Goal: Task Accomplishment & Management: Manage account settings

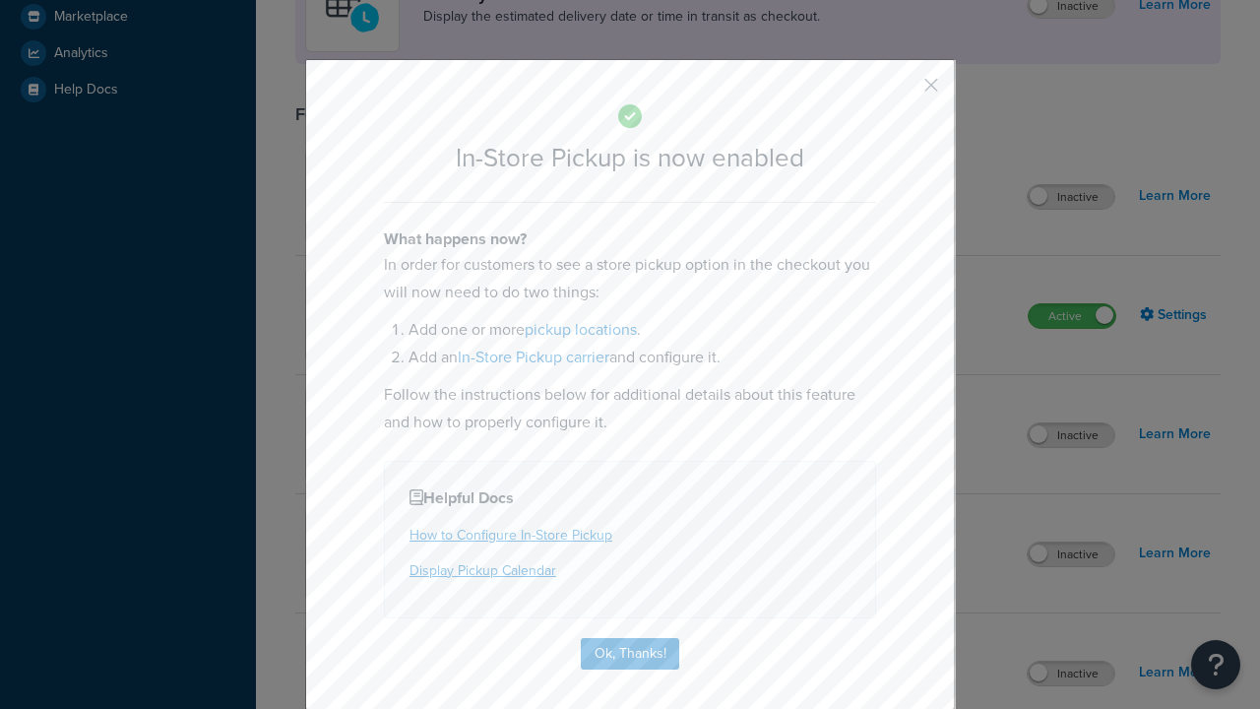
click at [902, 90] on button "button" at bounding box center [902, 92] width 5 height 5
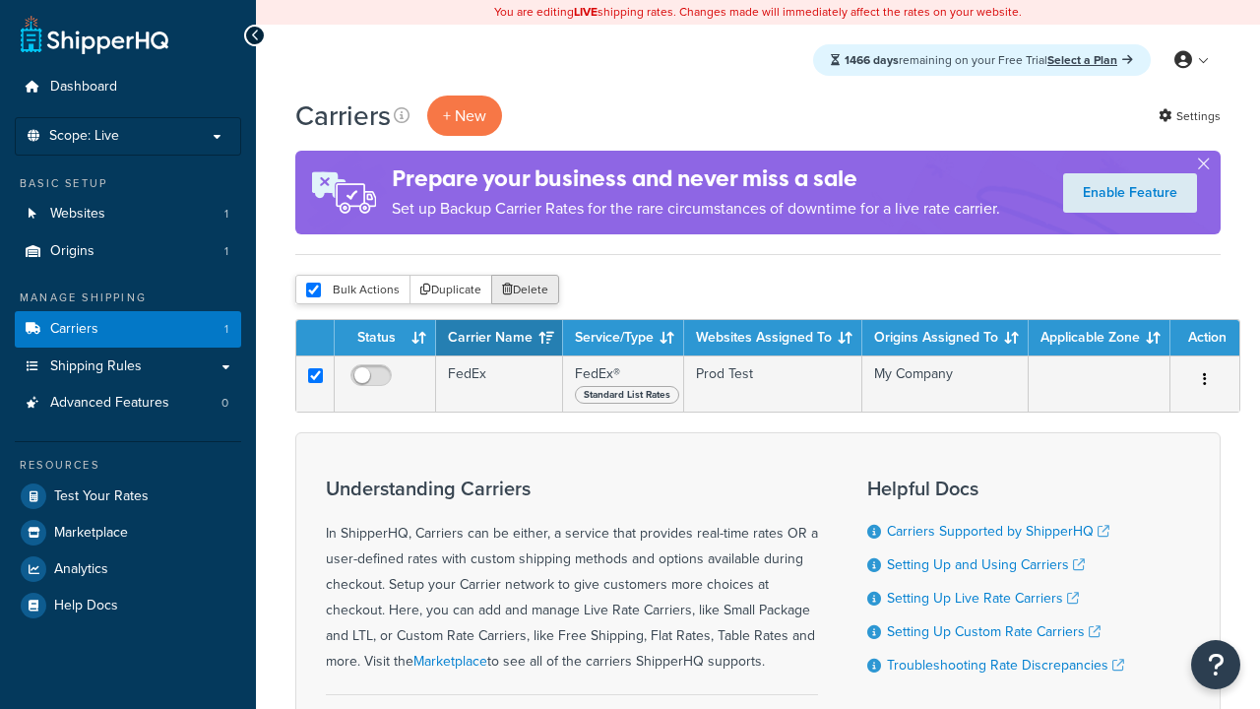
click at [524, 291] on button "Delete" at bounding box center [525, 290] width 68 height 30
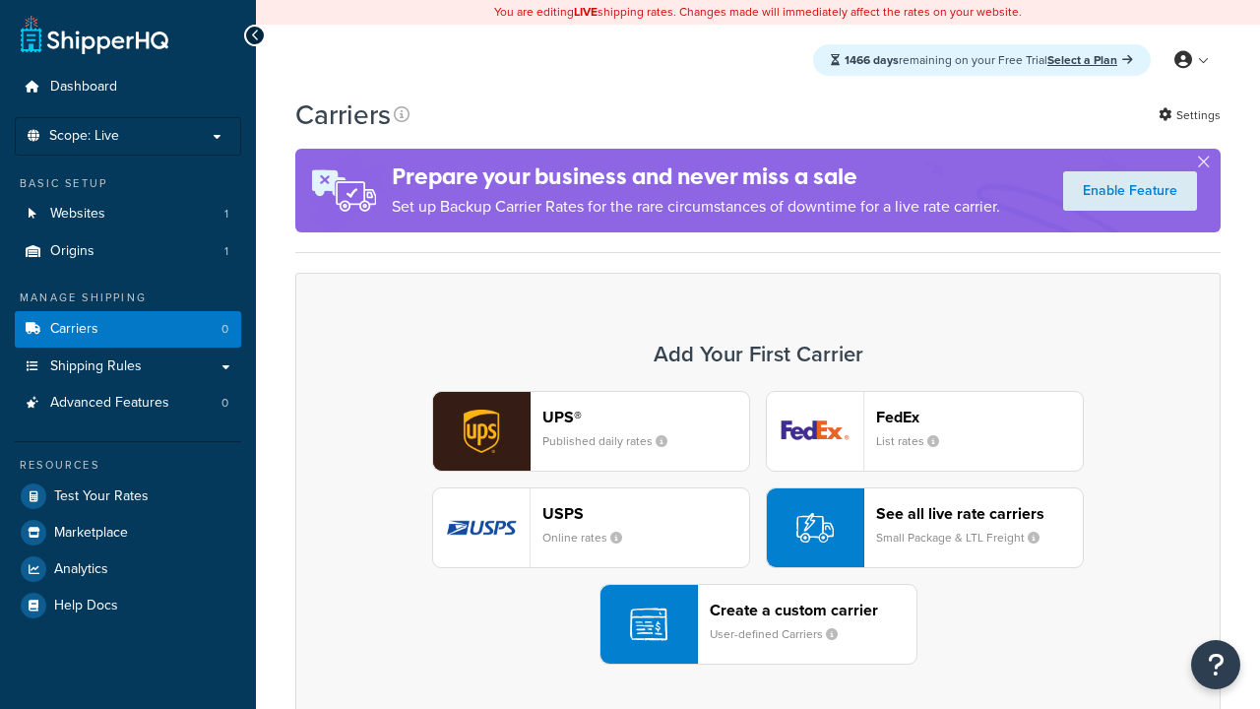
click at [758, 529] on div "UPS® Published daily rates FedEx List rates USPS Online rates See all live rate…" at bounding box center [758, 528] width 884 height 274
click at [758, 625] on div "Create a custom carrier User-defined Carriers" at bounding box center [813, 624] width 207 height 47
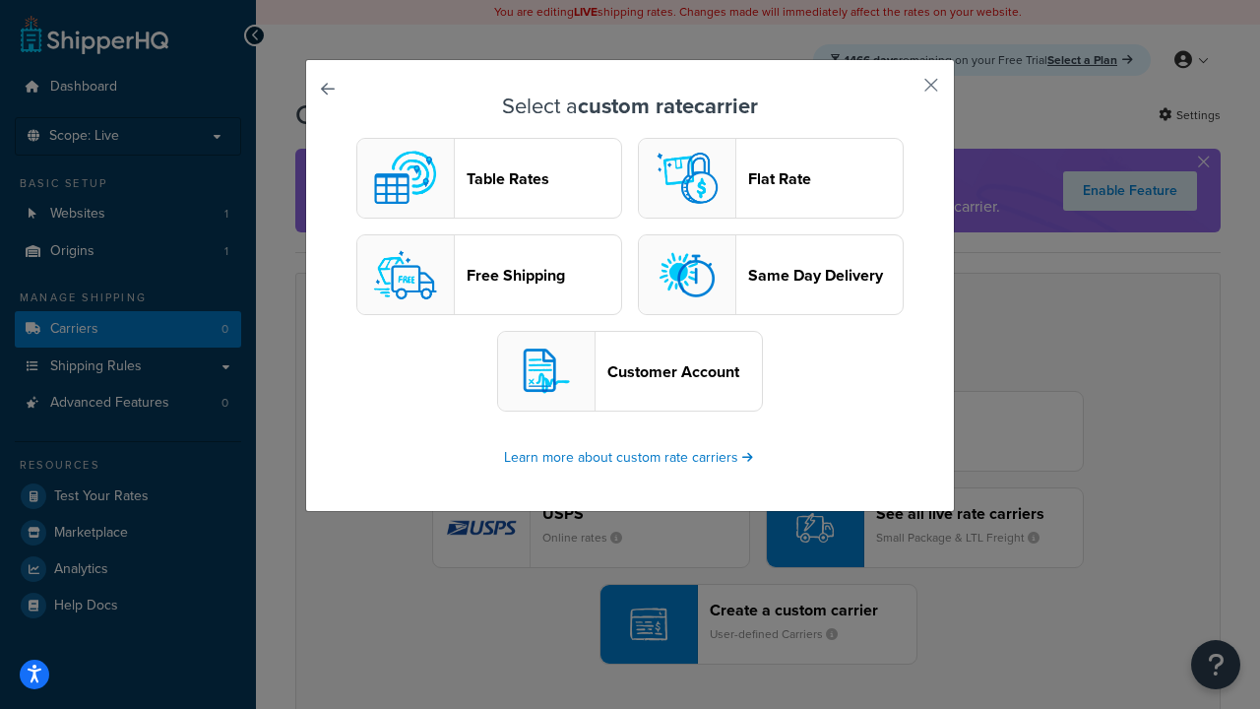
click at [489, 179] on header "Table Rates" at bounding box center [544, 178] width 155 height 19
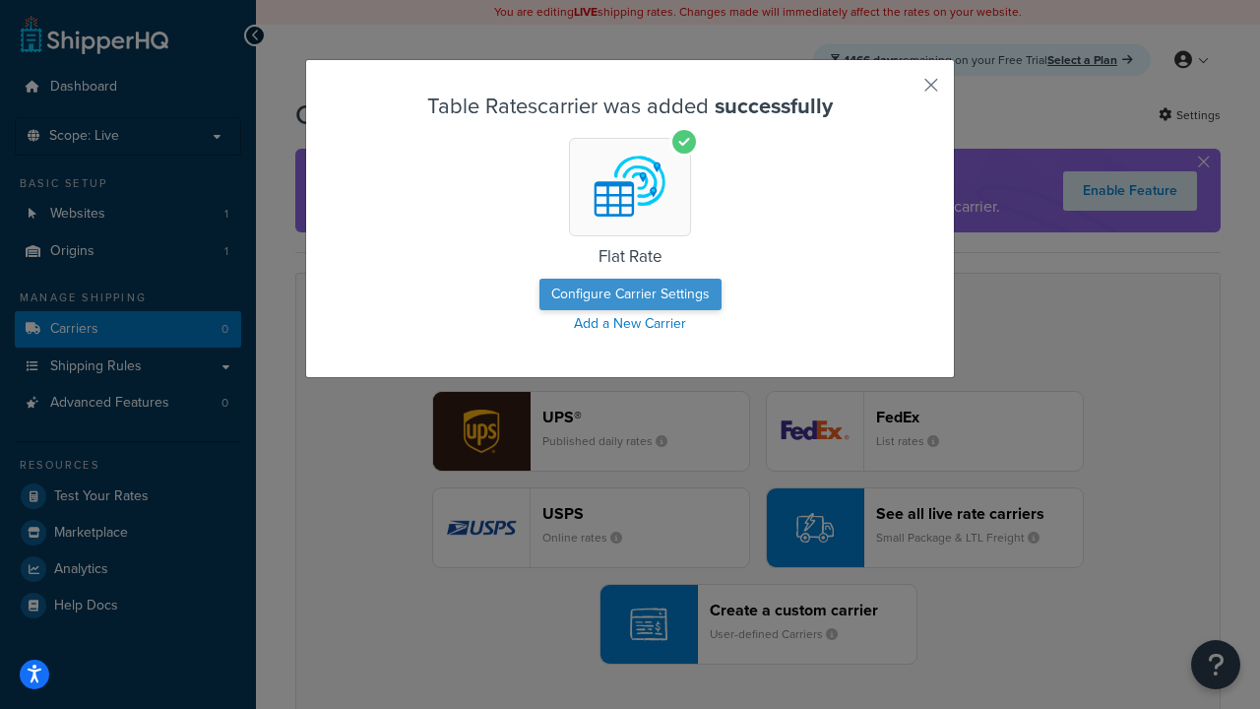
click at [630, 295] on button "Configure Carrier Settings" at bounding box center [631, 295] width 182 height 32
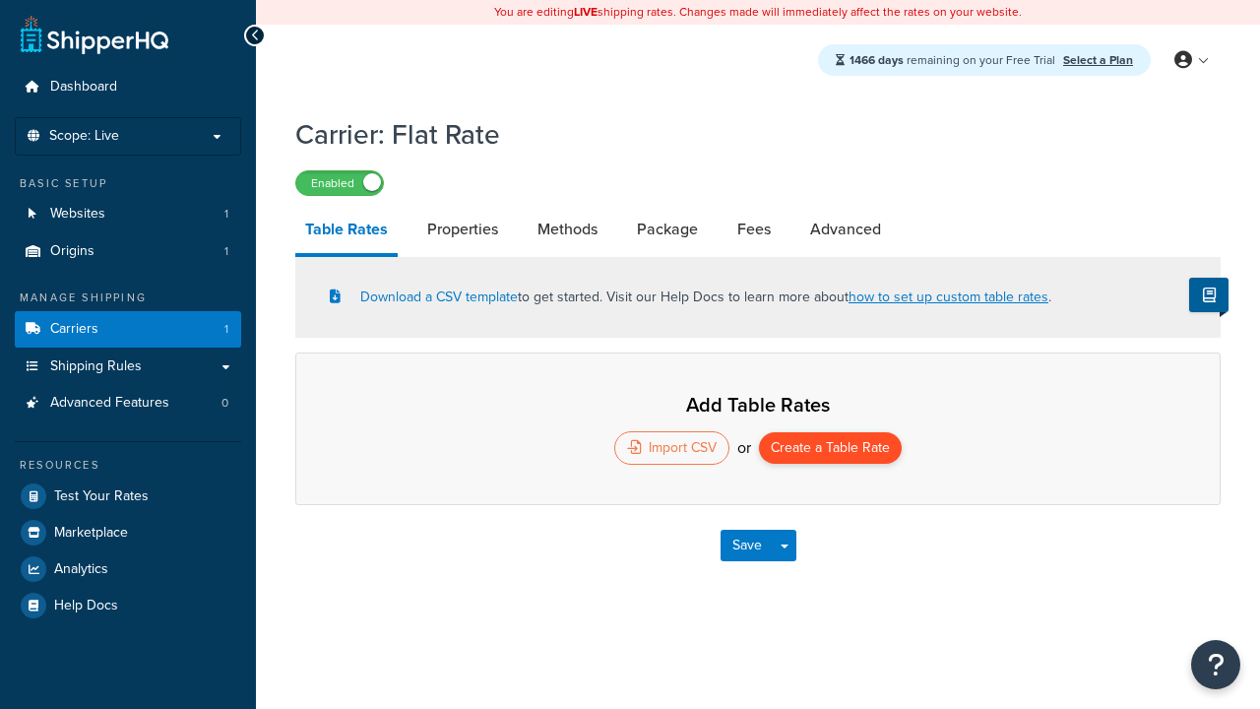
click at [831, 450] on button "Create a Table Rate" at bounding box center [830, 448] width 143 height 32
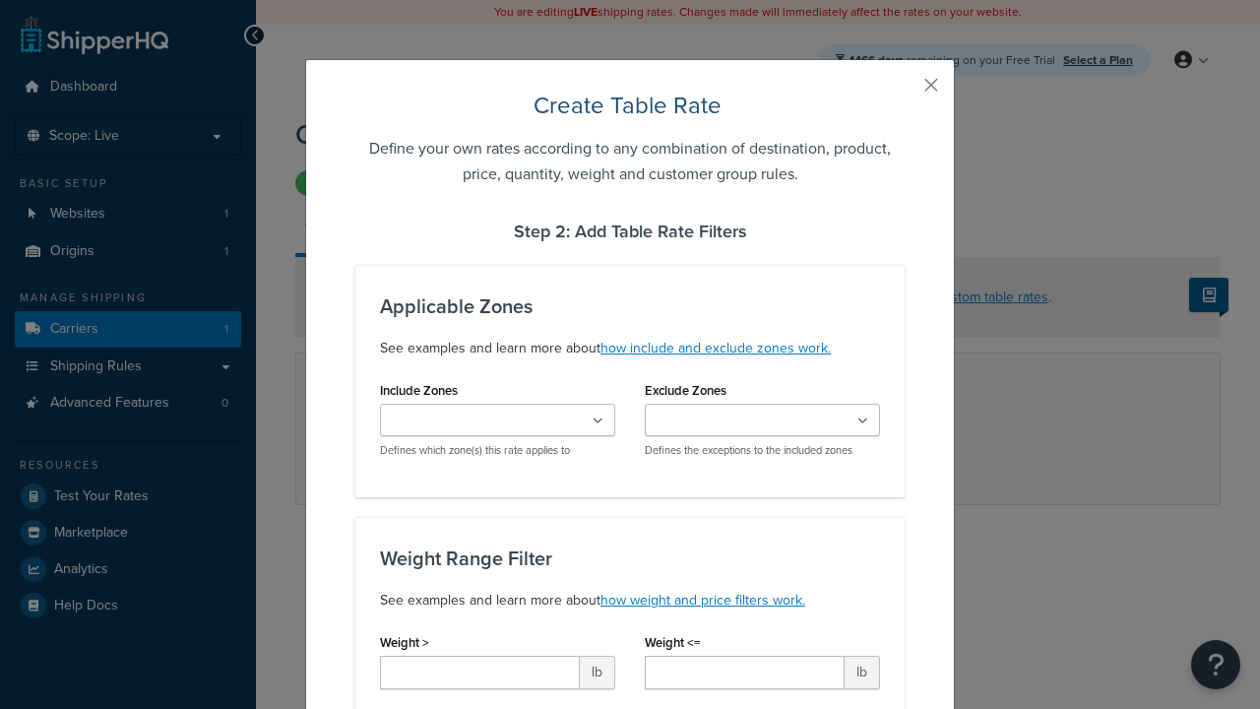
type input "10"
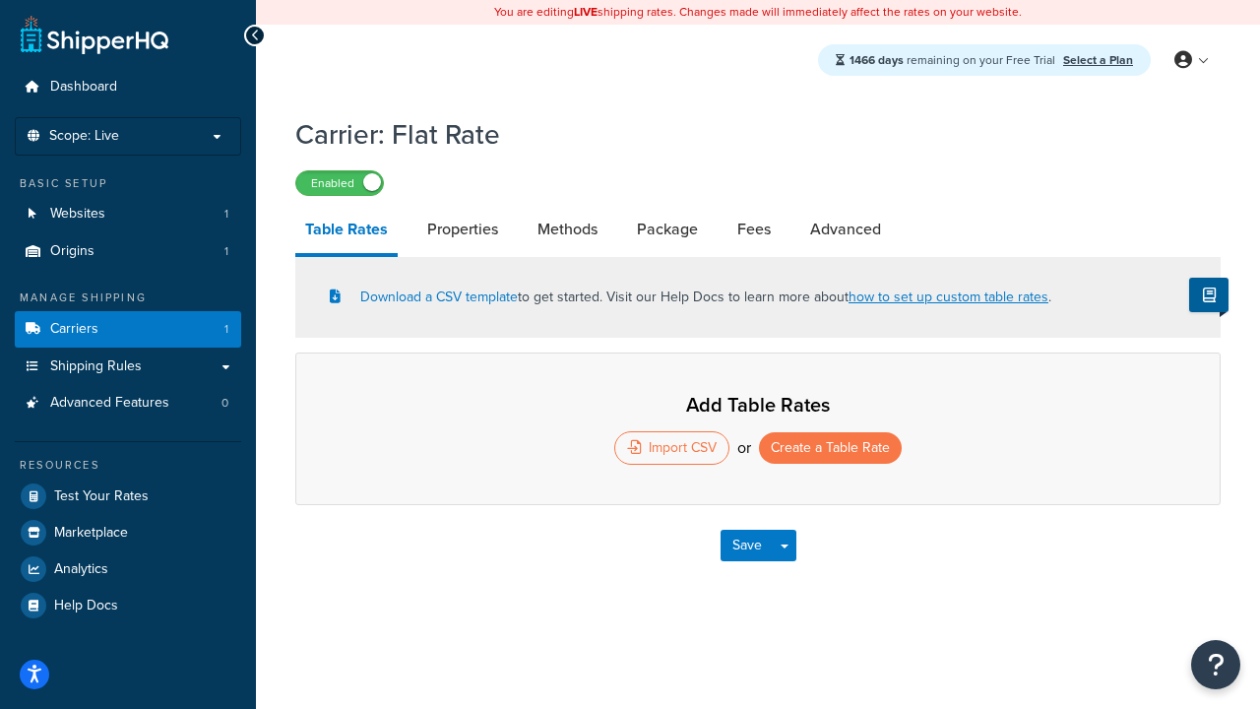
select select "25"
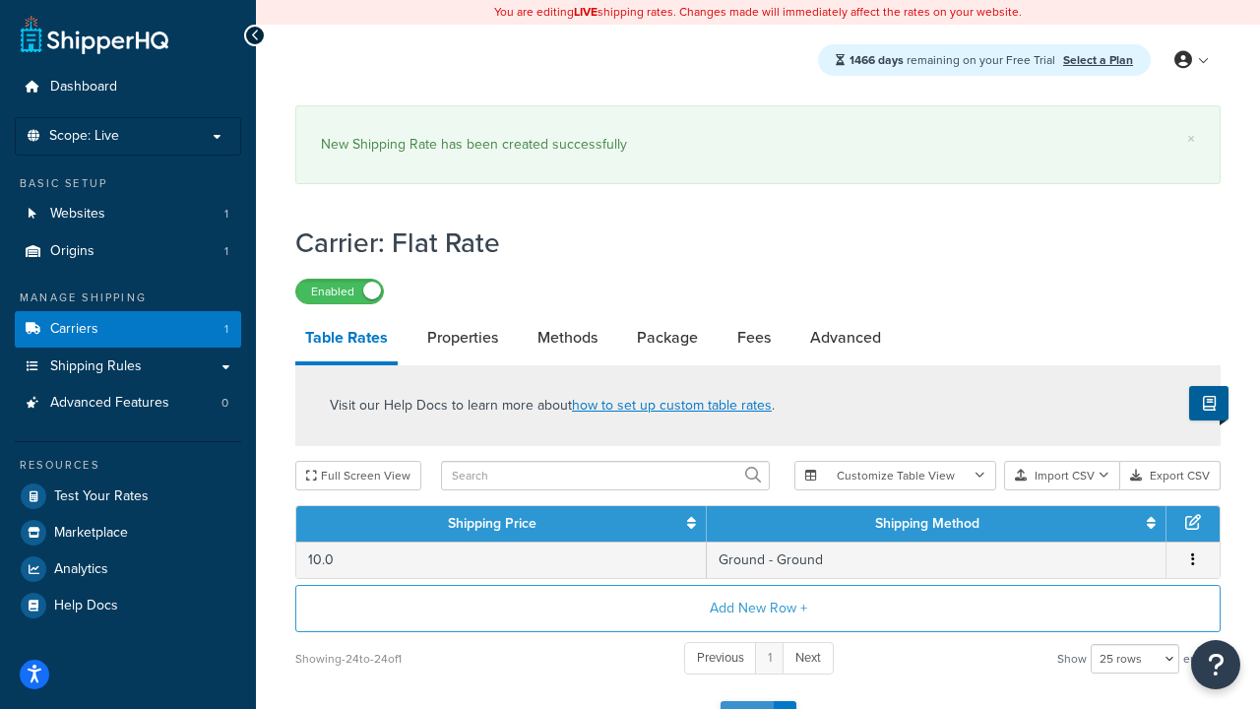
click at [746, 701] on button "Save" at bounding box center [747, 717] width 53 height 32
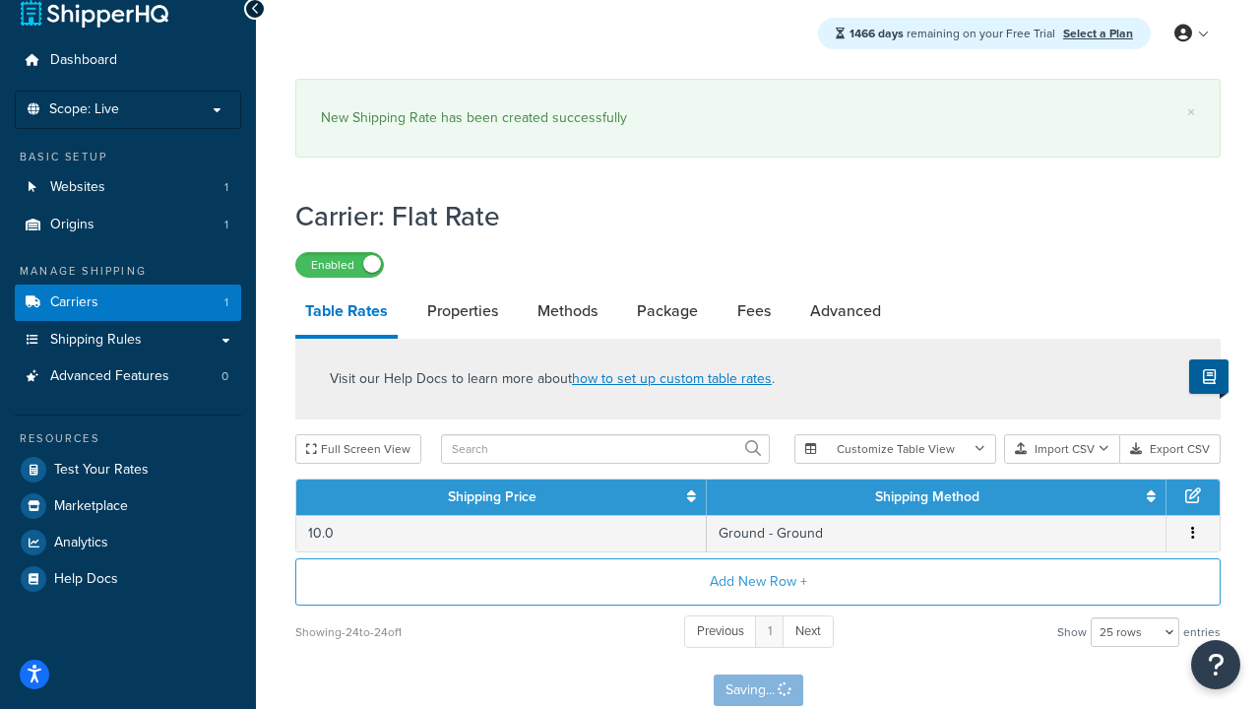
scroll to position [0, 0]
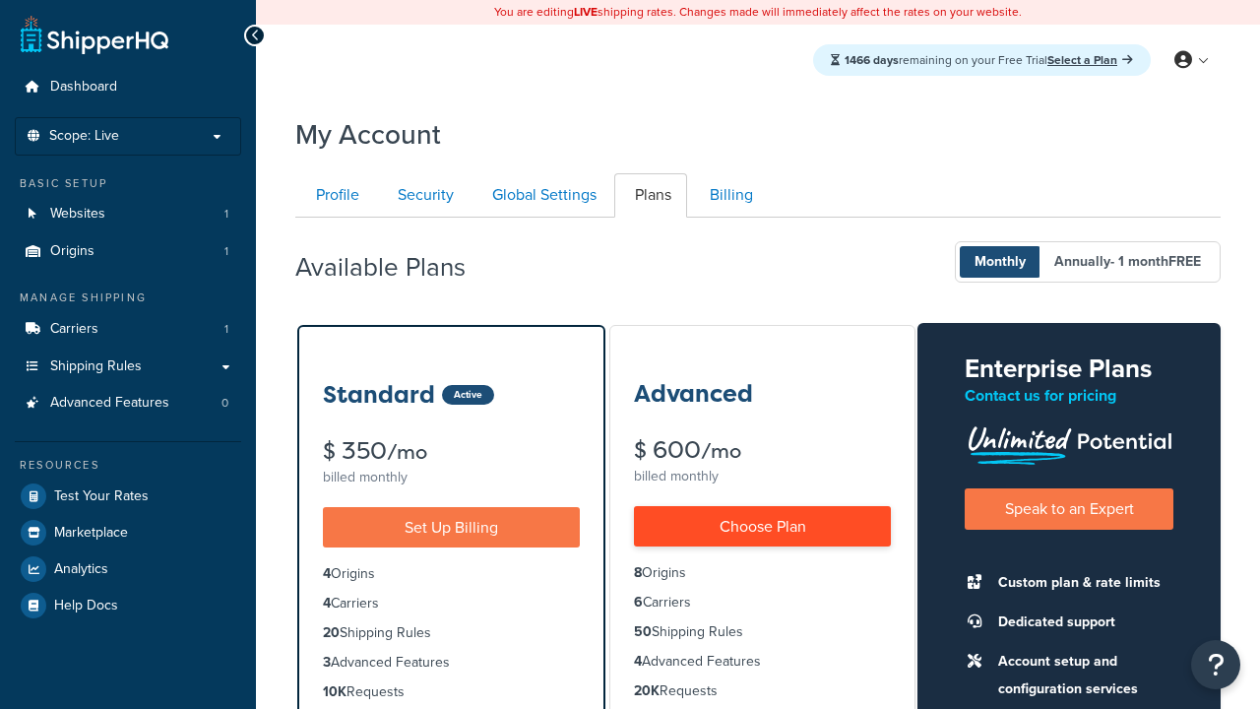
click at [762, 527] on link "Choose Plan" at bounding box center [762, 526] width 257 height 40
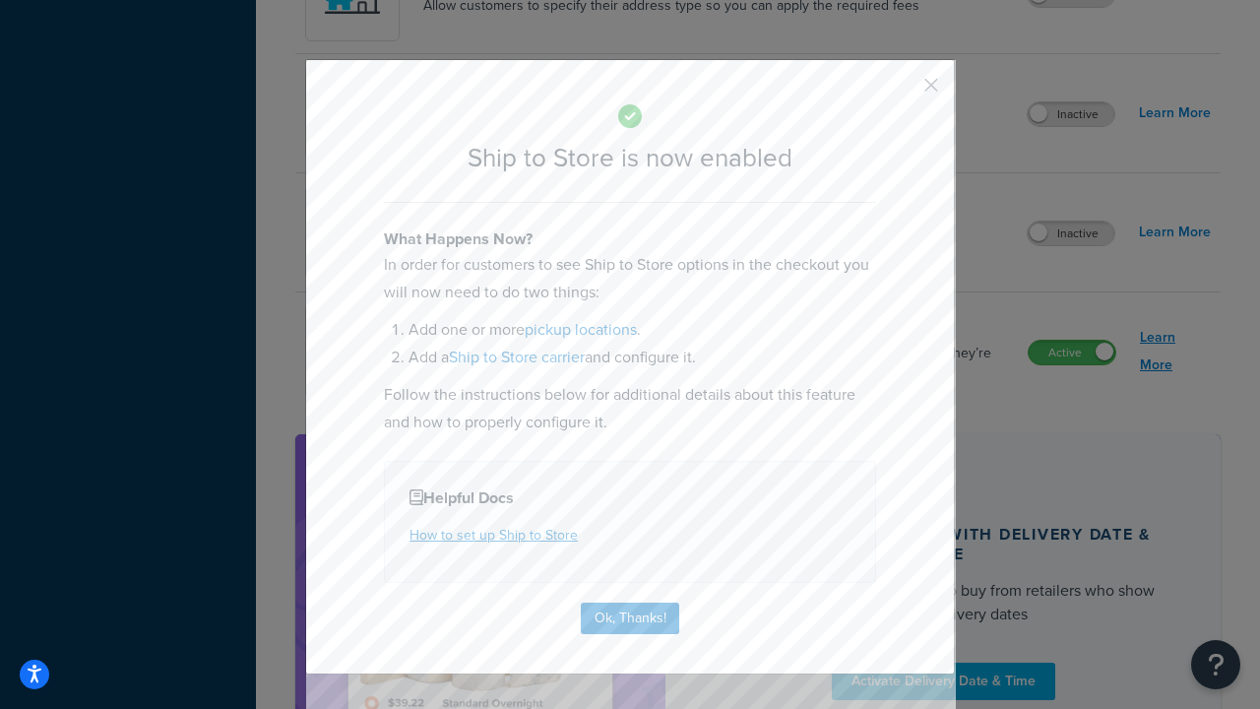
click at [630, 616] on button "Ok, Thanks!" at bounding box center [630, 619] width 98 height 32
click at [1176, 352] on link "Learn More" at bounding box center [1175, 351] width 71 height 55
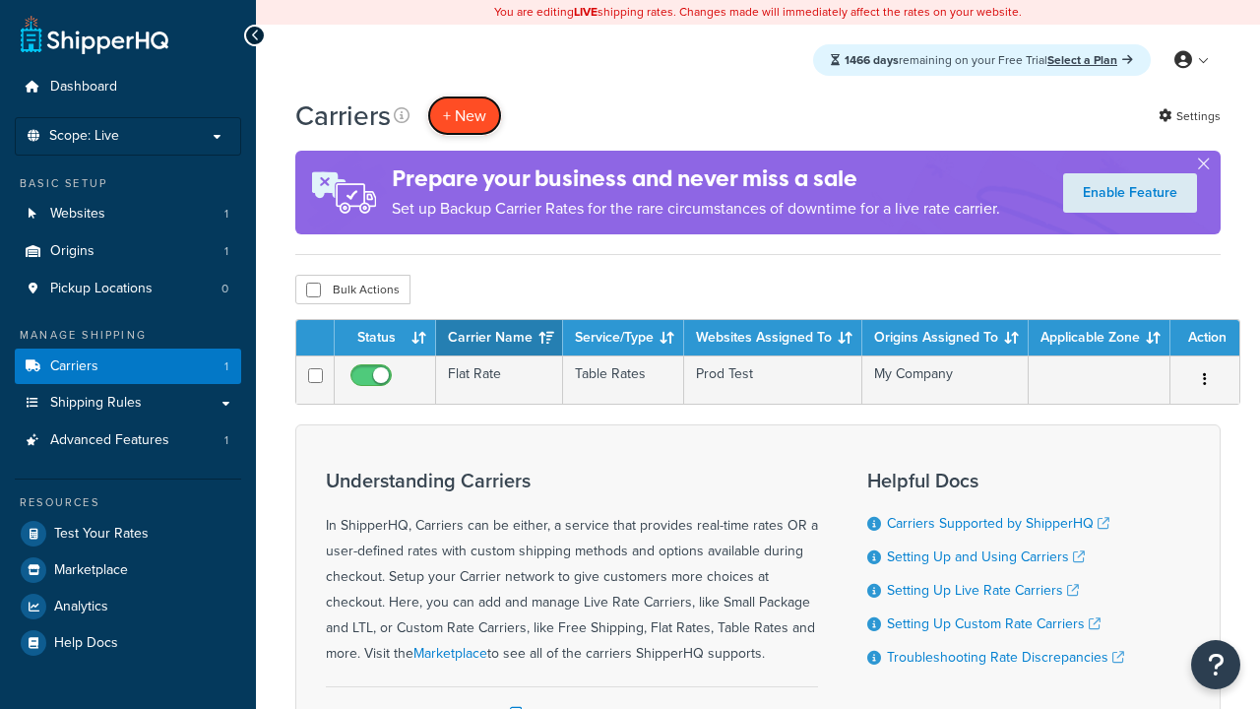
click at [465, 116] on button "+ New" at bounding box center [464, 116] width 75 height 40
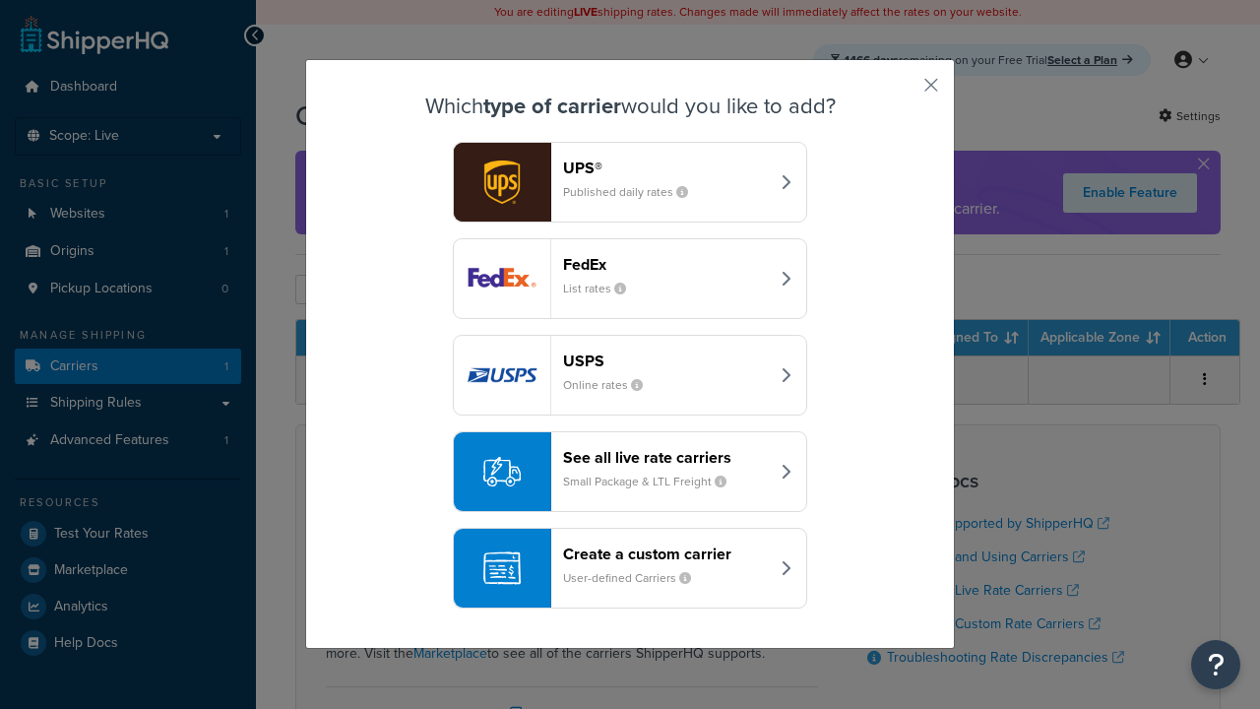
click at [630, 569] on div "Create a custom carrier User-defined Carriers" at bounding box center [666, 567] width 206 height 47
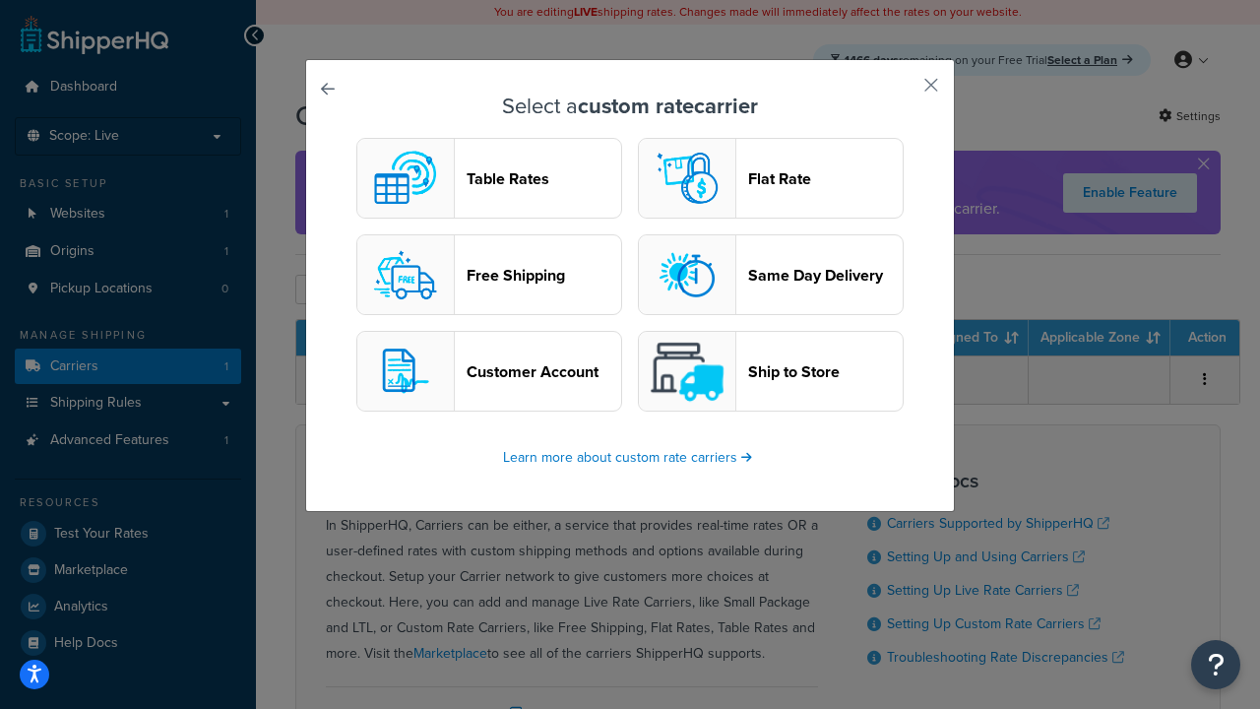
click at [771, 372] on header "Ship to Store" at bounding box center [825, 371] width 155 height 19
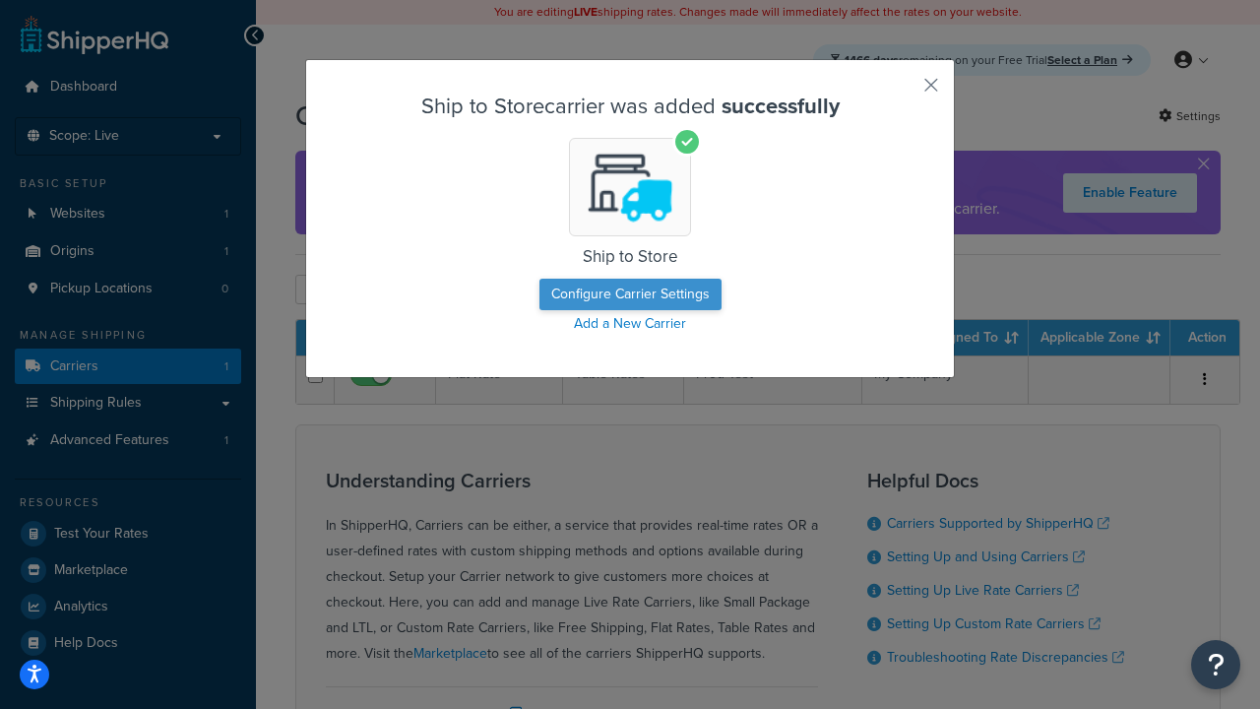
click at [630, 295] on button "Configure Carrier Settings" at bounding box center [631, 295] width 182 height 32
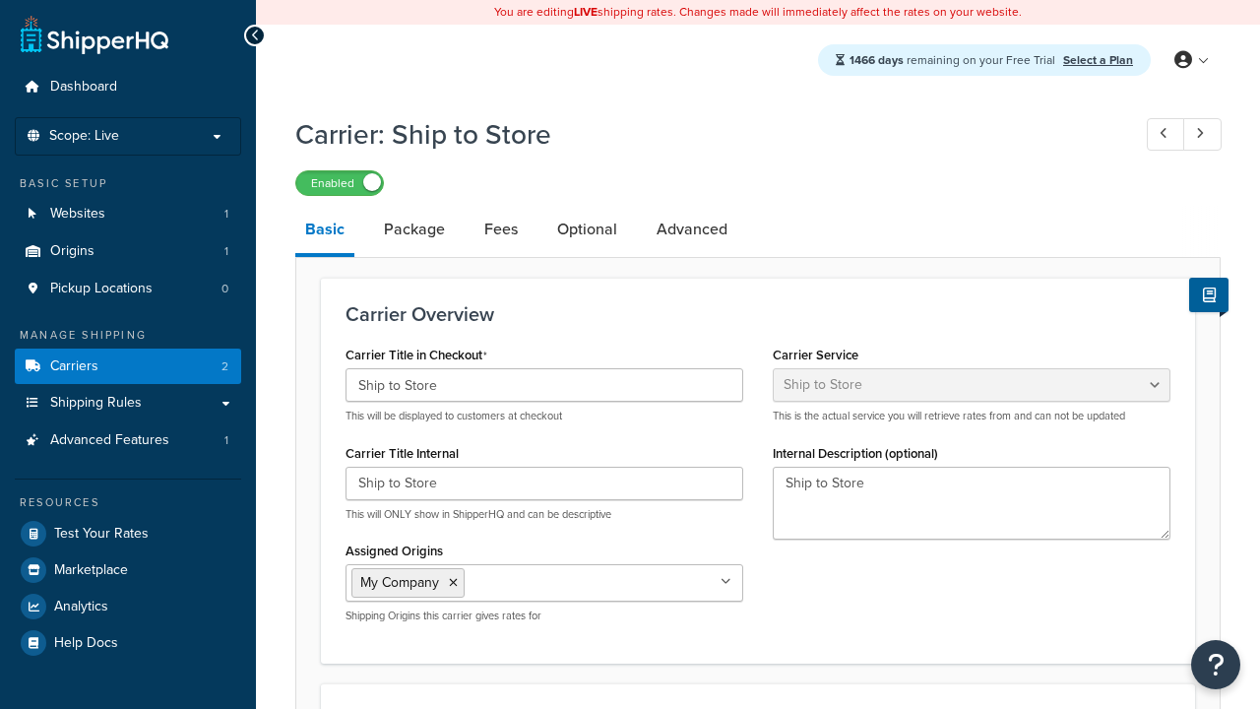
select select "shipToStore"
select select "183358"
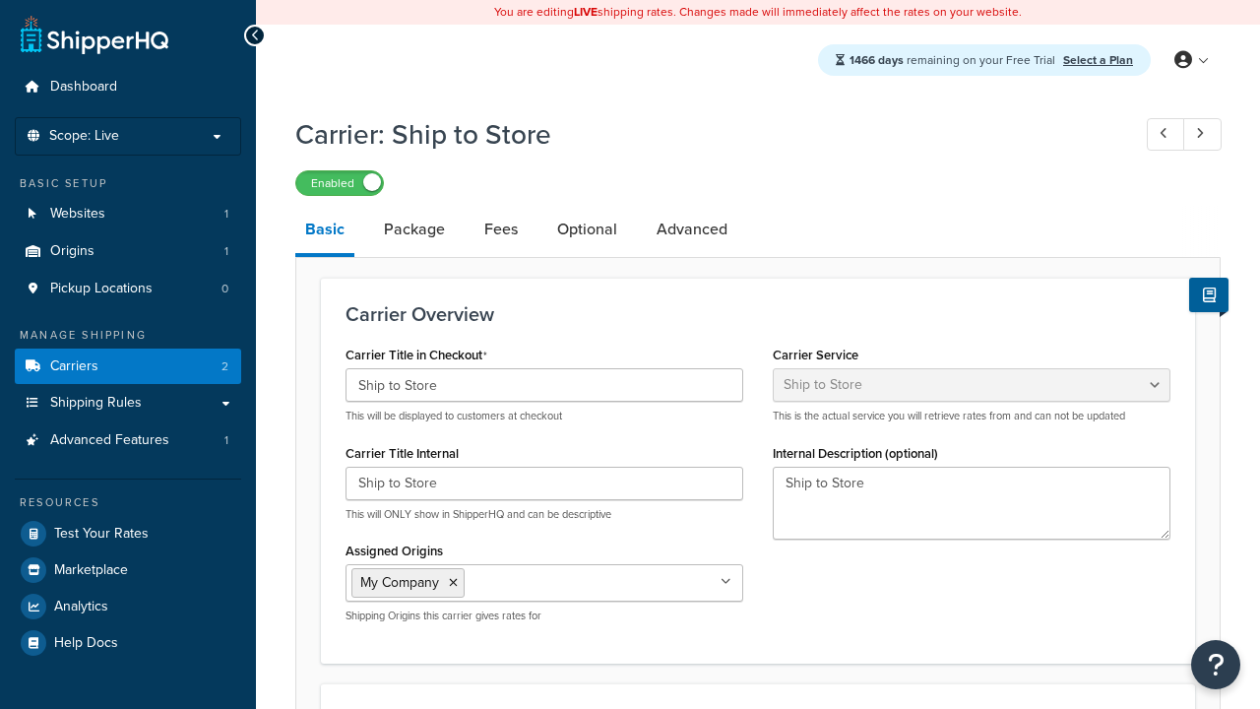
scroll to position [0, 0]
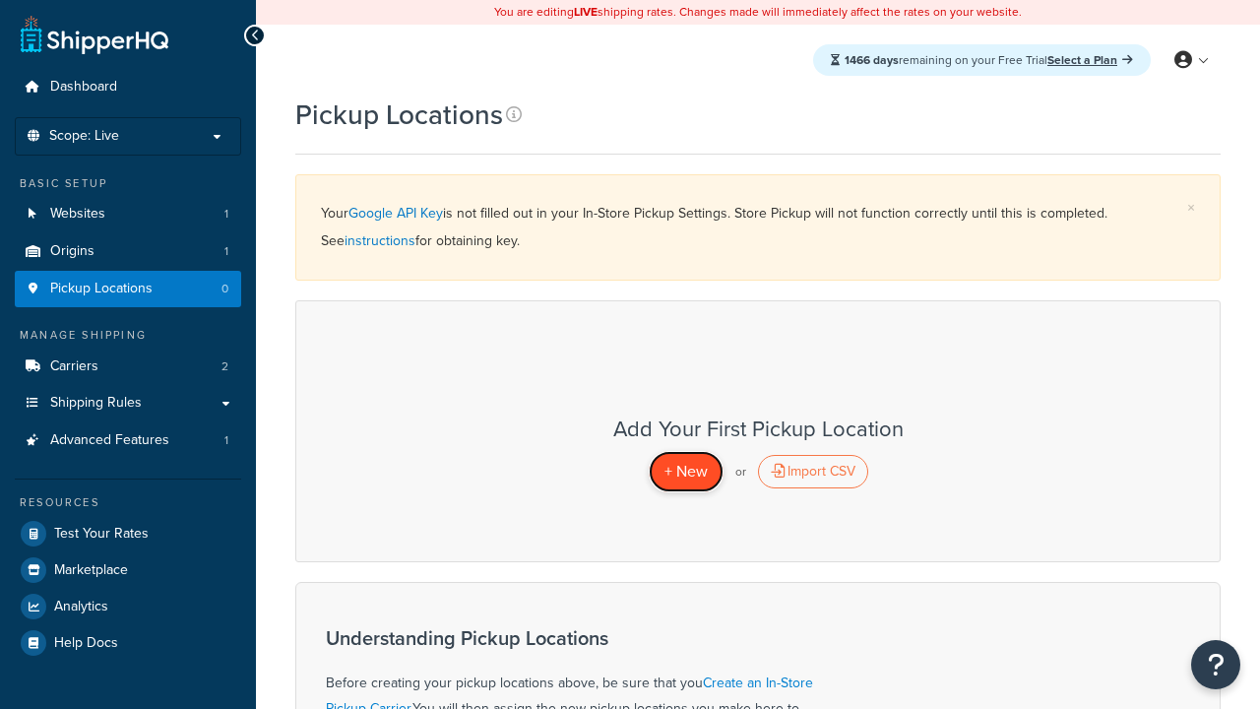
click at [685, 472] on span "+ New" at bounding box center [686, 471] width 43 height 23
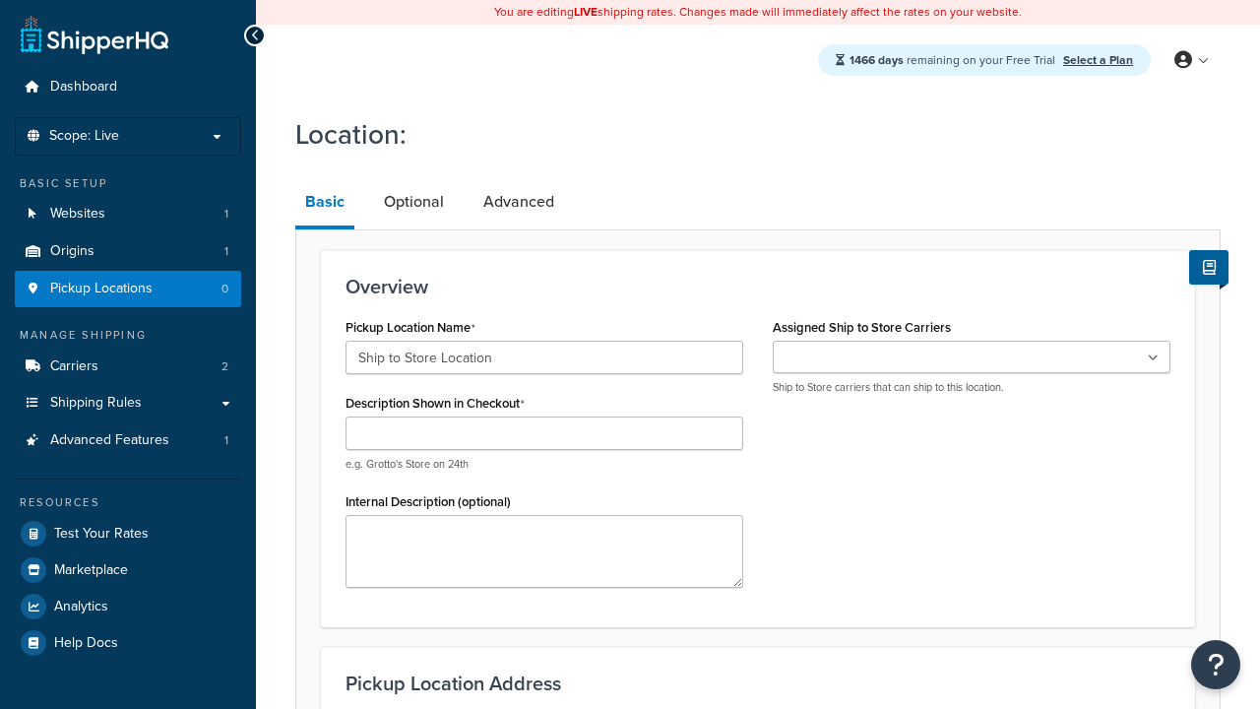
type input "Ship to Store Location"
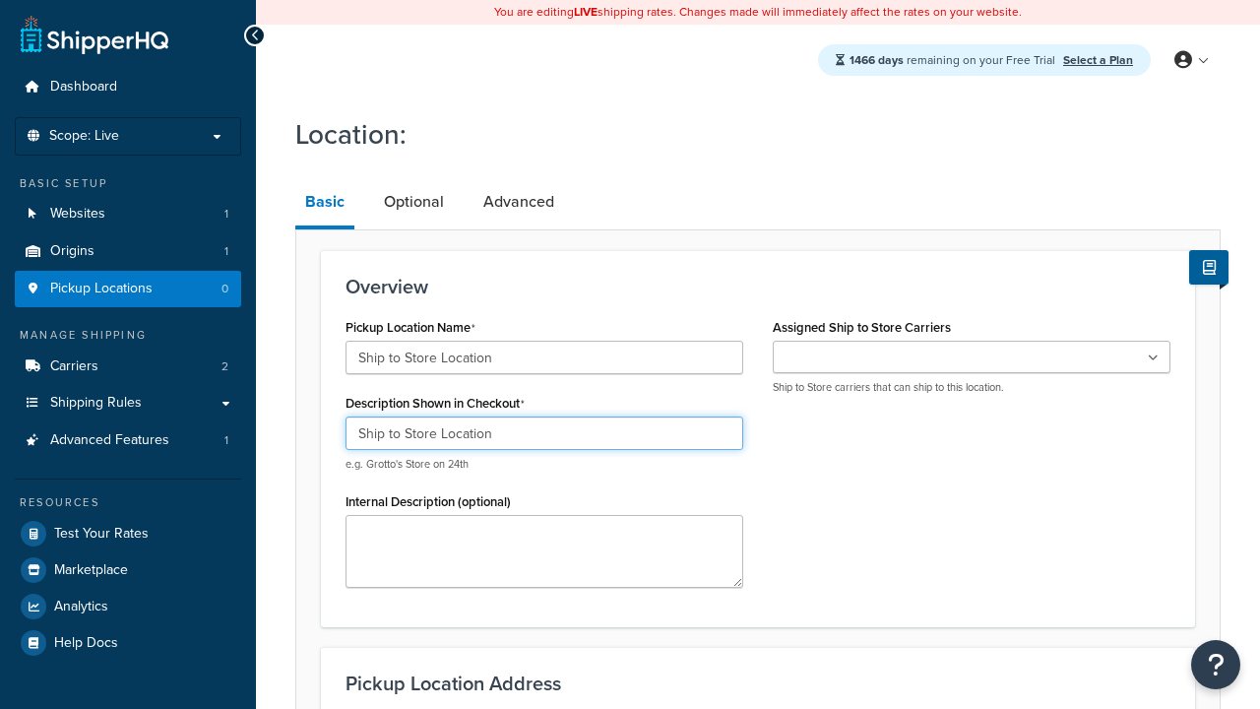
type input "Ship to Store Location"
click at [972, 357] on ul at bounding box center [972, 357] width 398 height 32
type input "2556 Bark Wood Road"
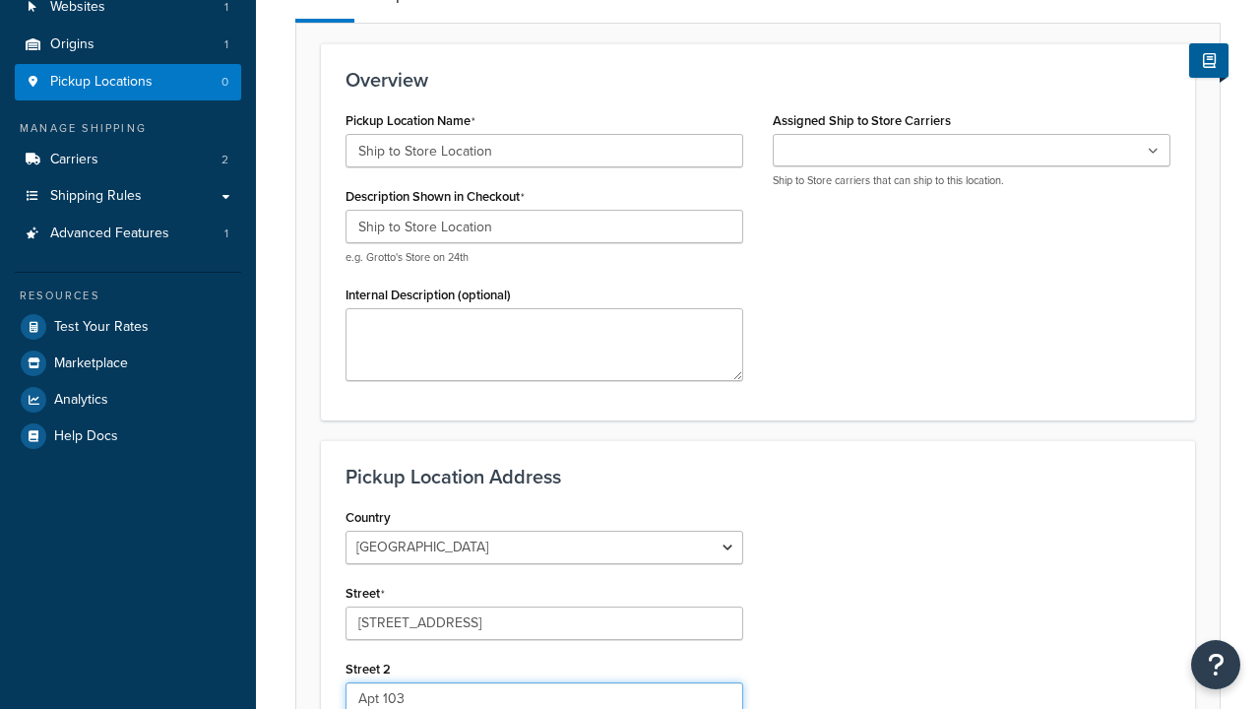
type input "Apt 103"
type input "Schaumburg"
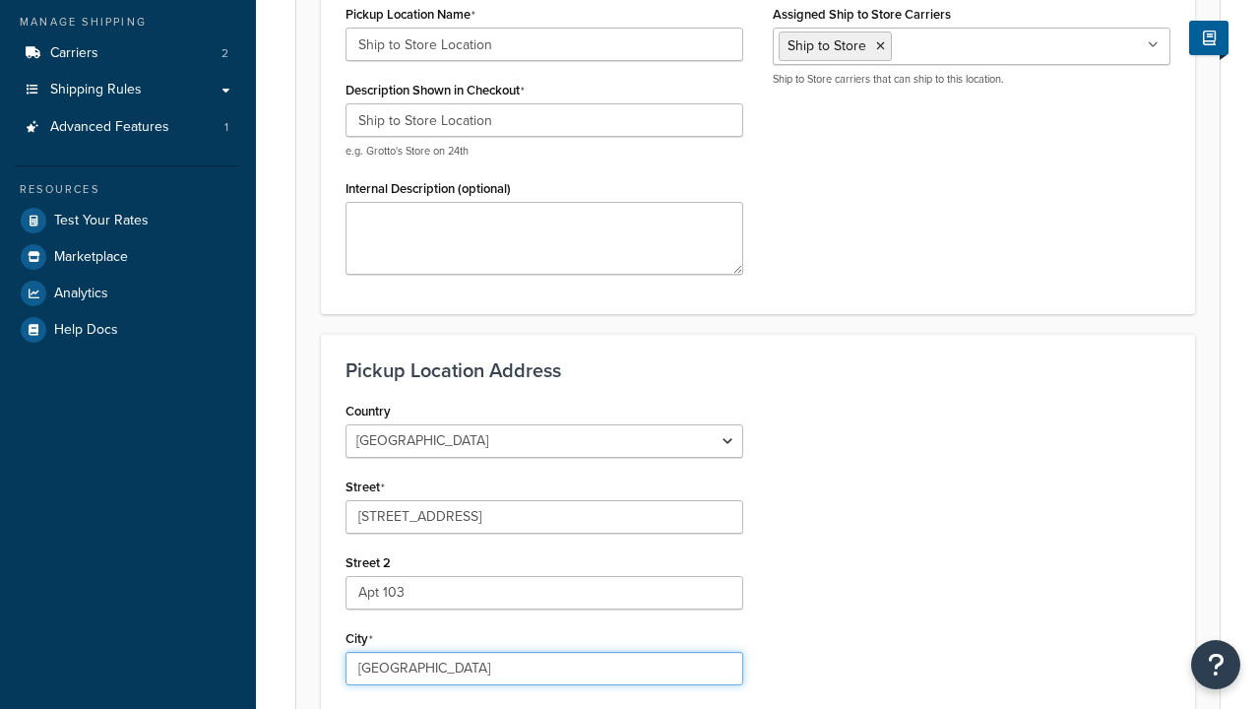
select select "13"
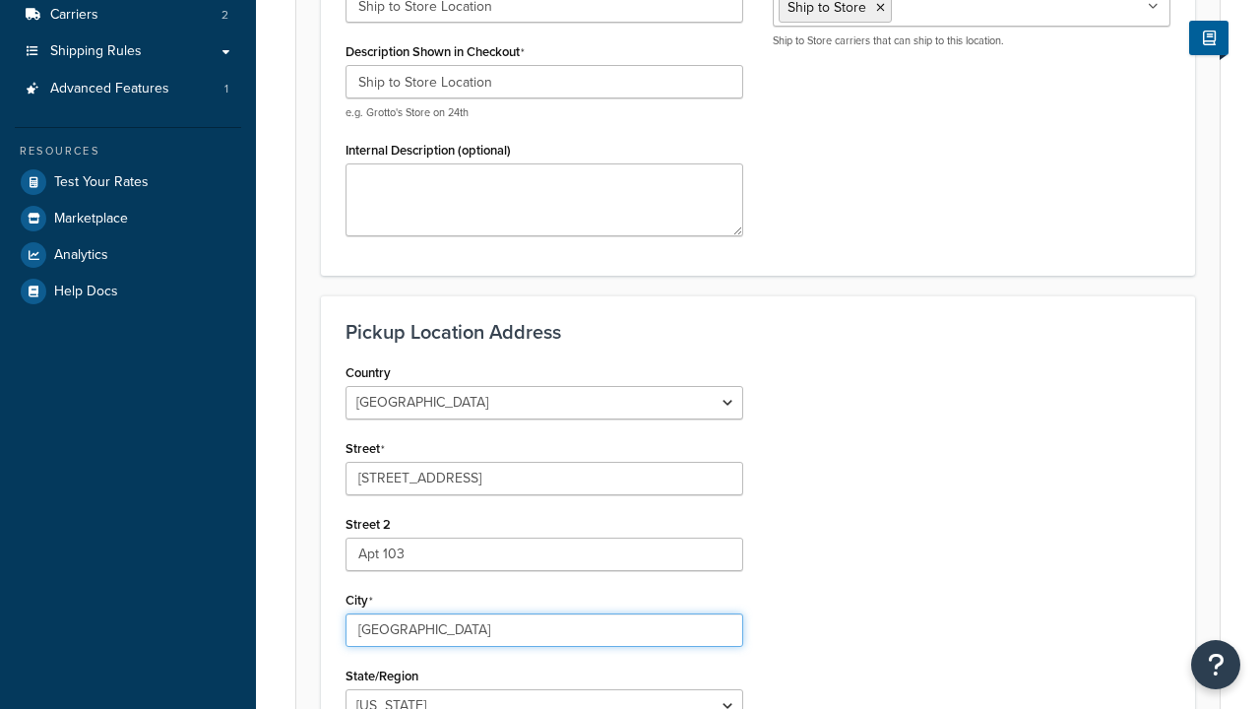
scroll to position [0, 0]
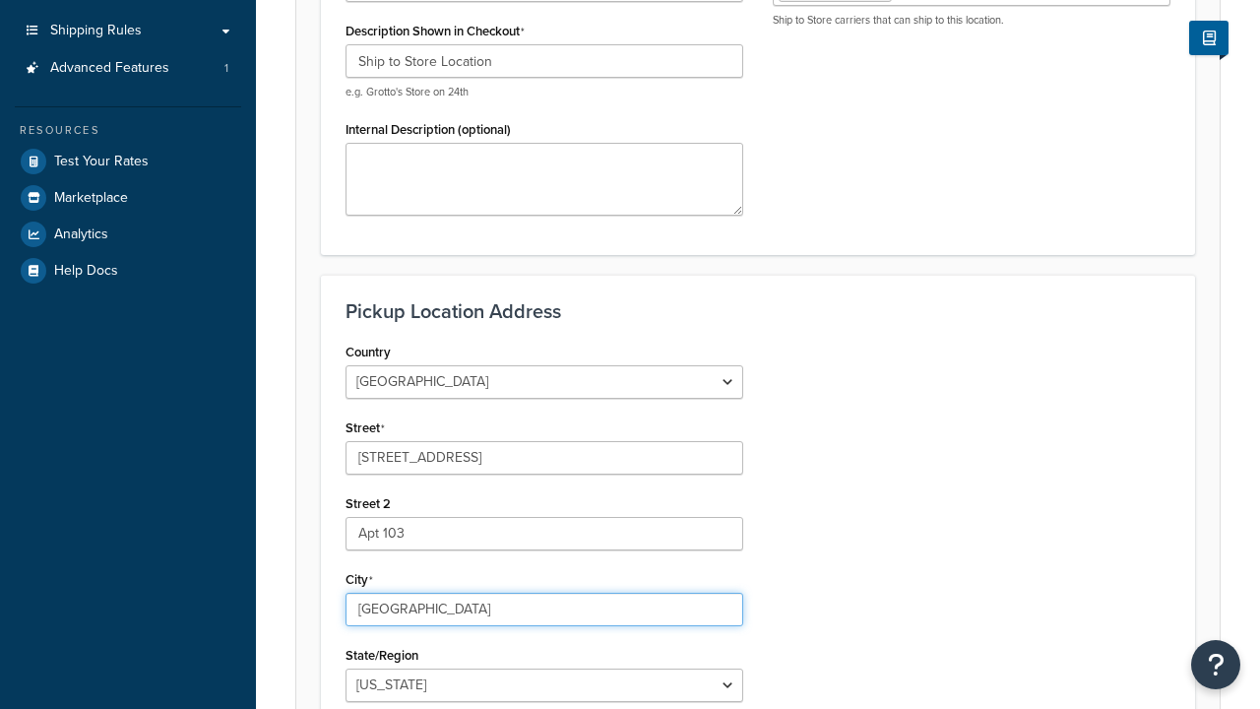
type input "Schaumburg"
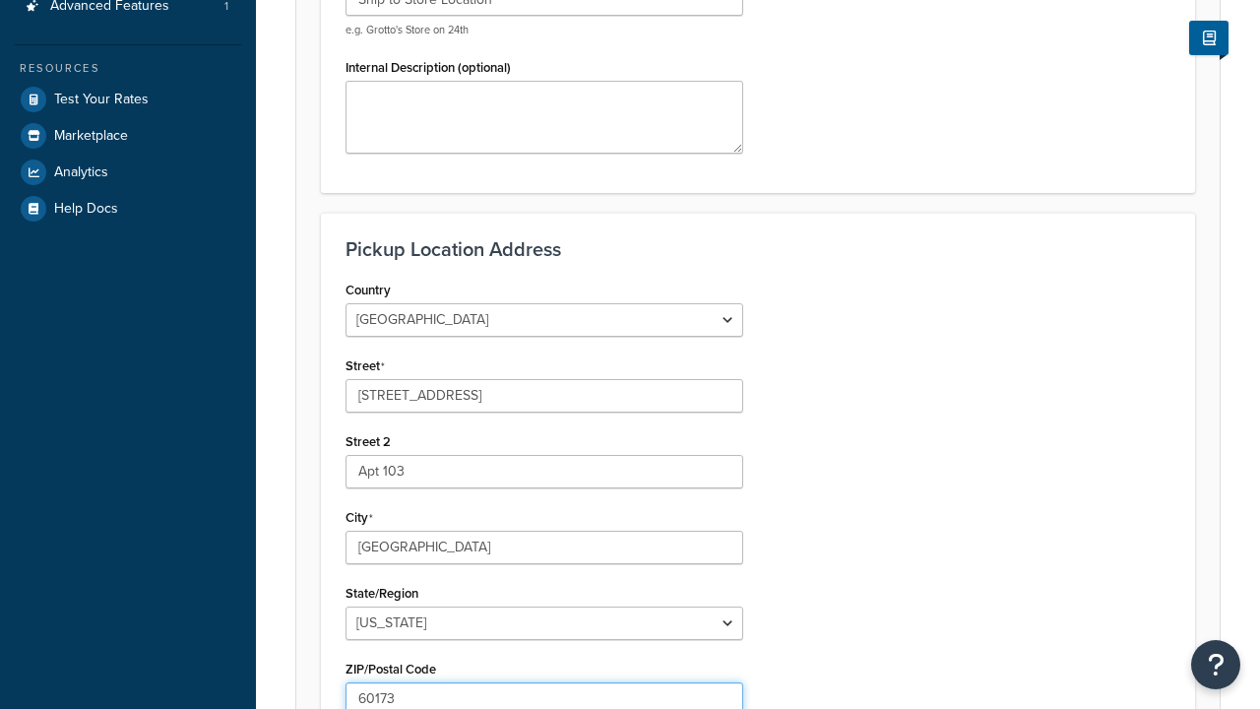
type input "60173"
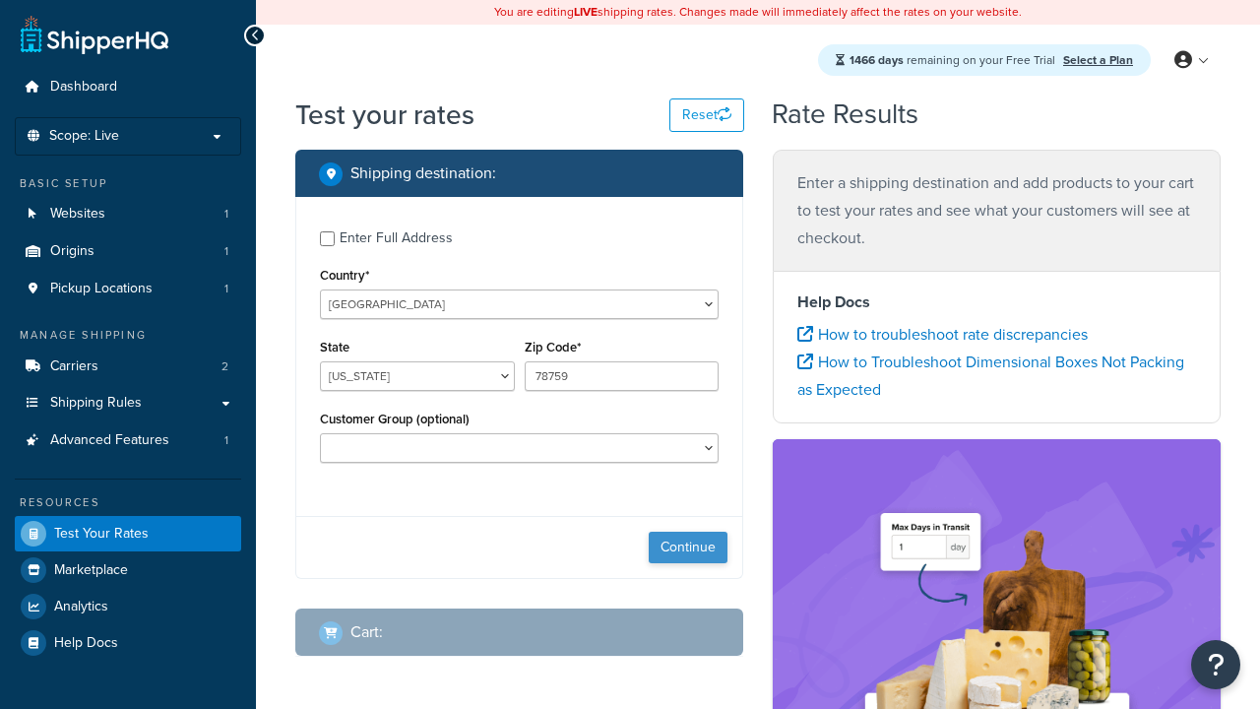
click at [688, 550] on button "Continue" at bounding box center [688, 548] width 79 height 32
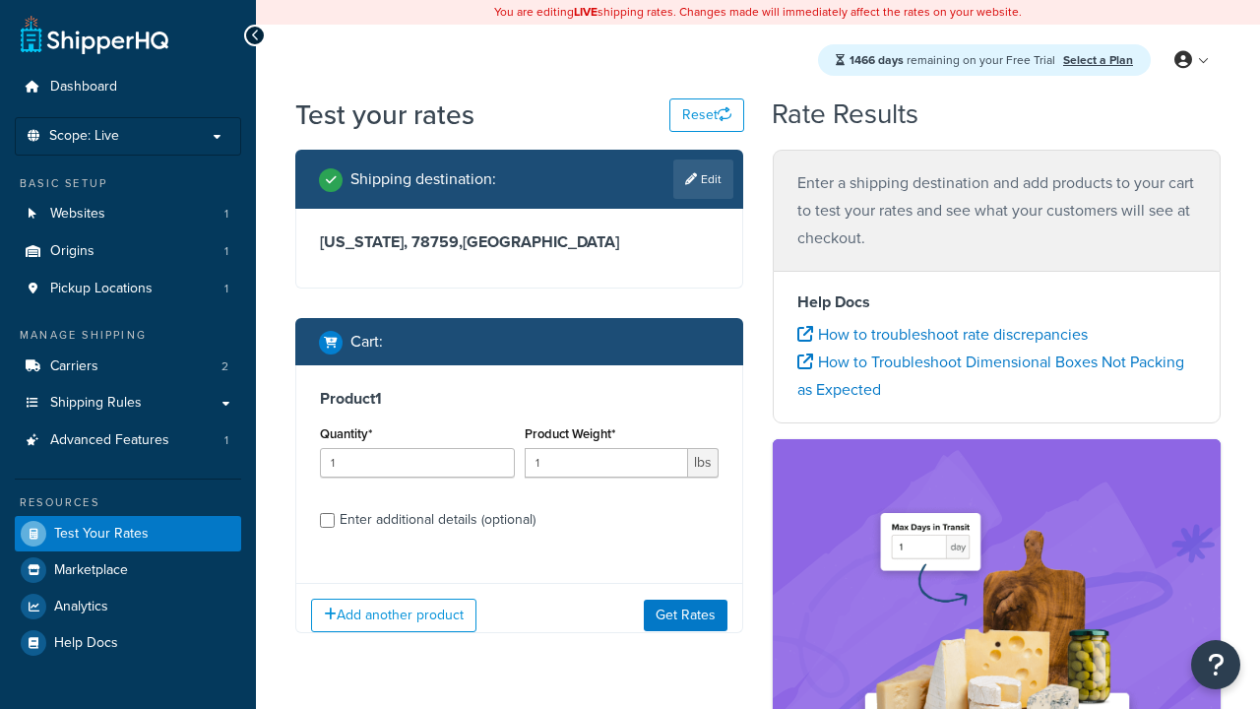
select select "IL"
type input "60173"
type input "3"
type input "5"
click at [686, 615] on button "Get Rates" at bounding box center [686, 616] width 84 height 32
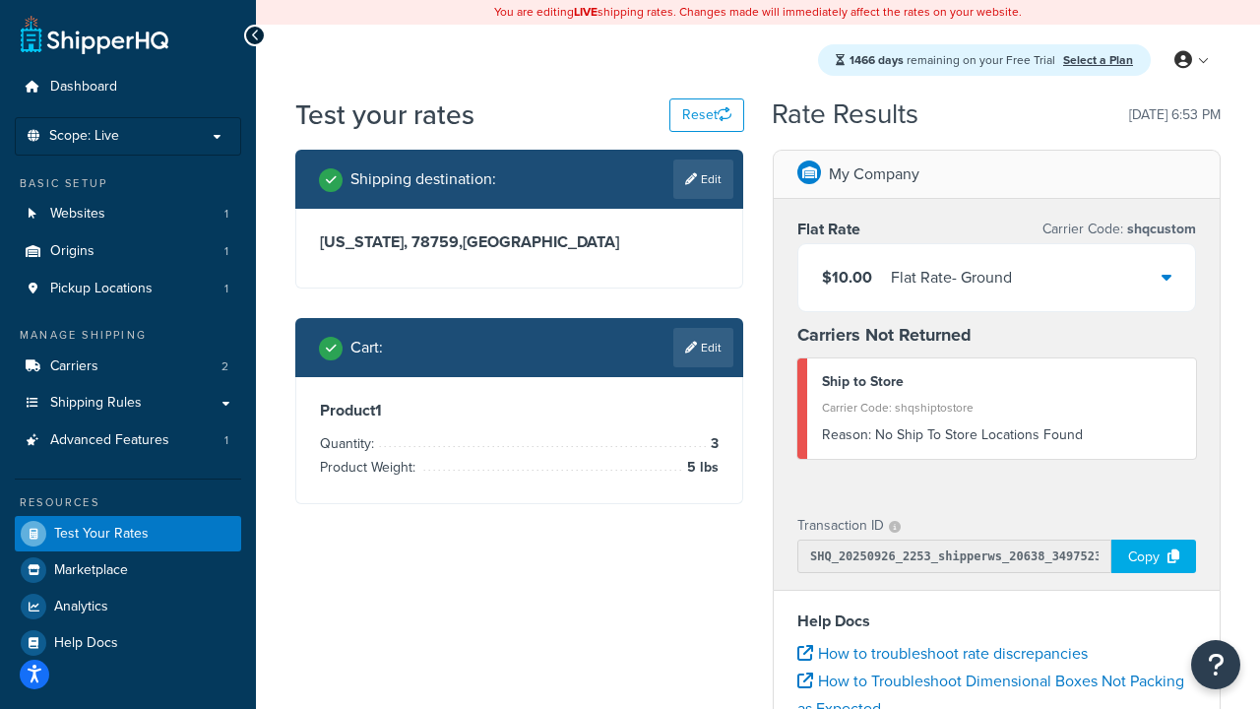
click at [1098, 61] on link "Select a Plan" at bounding box center [1098, 60] width 70 height 18
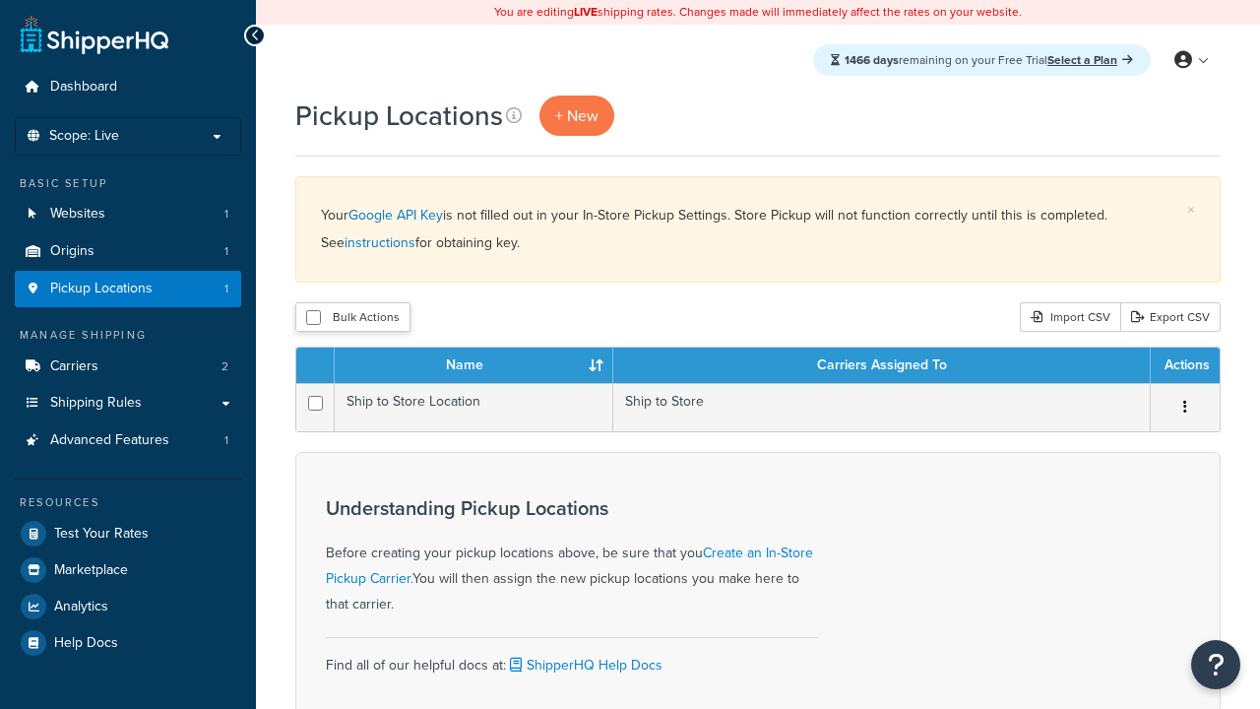
click at [313, 319] on input "checkbox" at bounding box center [313, 317] width 15 height 15
checkbox input "true"
click at [0, 0] on button "Delete" at bounding box center [0, 0] width 0 height 0
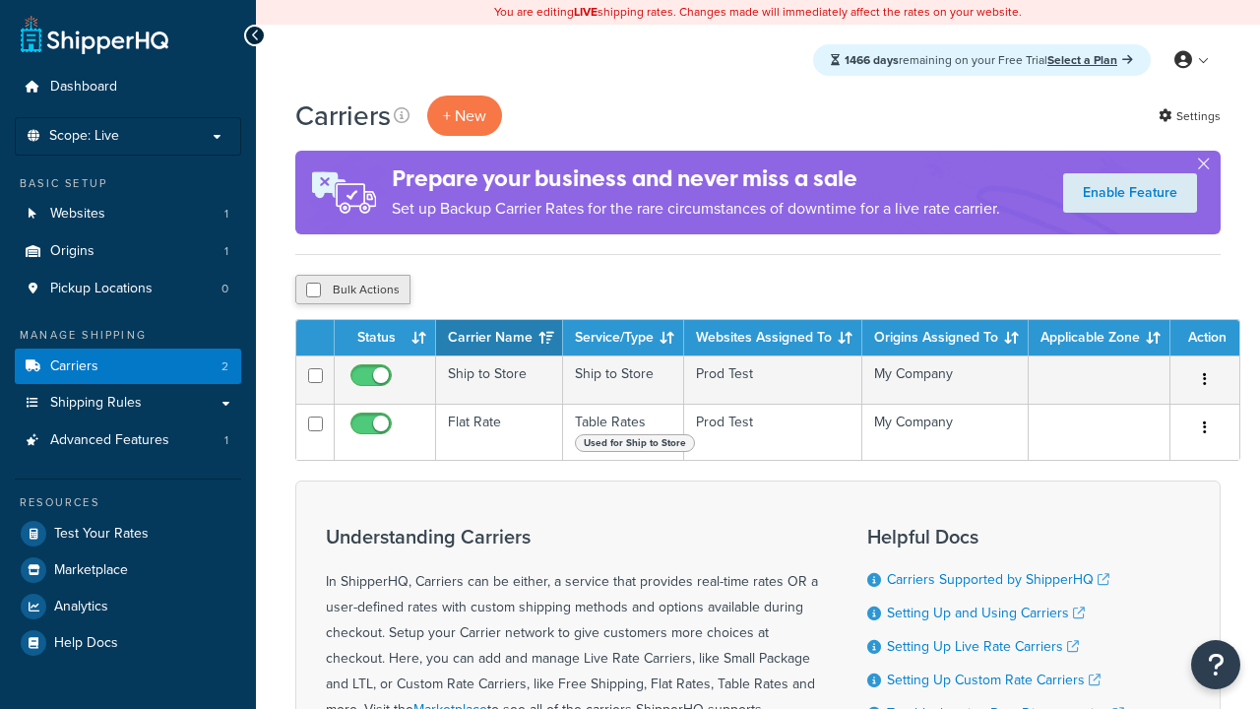
click at [313, 291] on input "checkbox" at bounding box center [313, 290] width 15 height 15
checkbox input "true"
click at [0, 0] on button "Delete" at bounding box center [0, 0] width 0 height 0
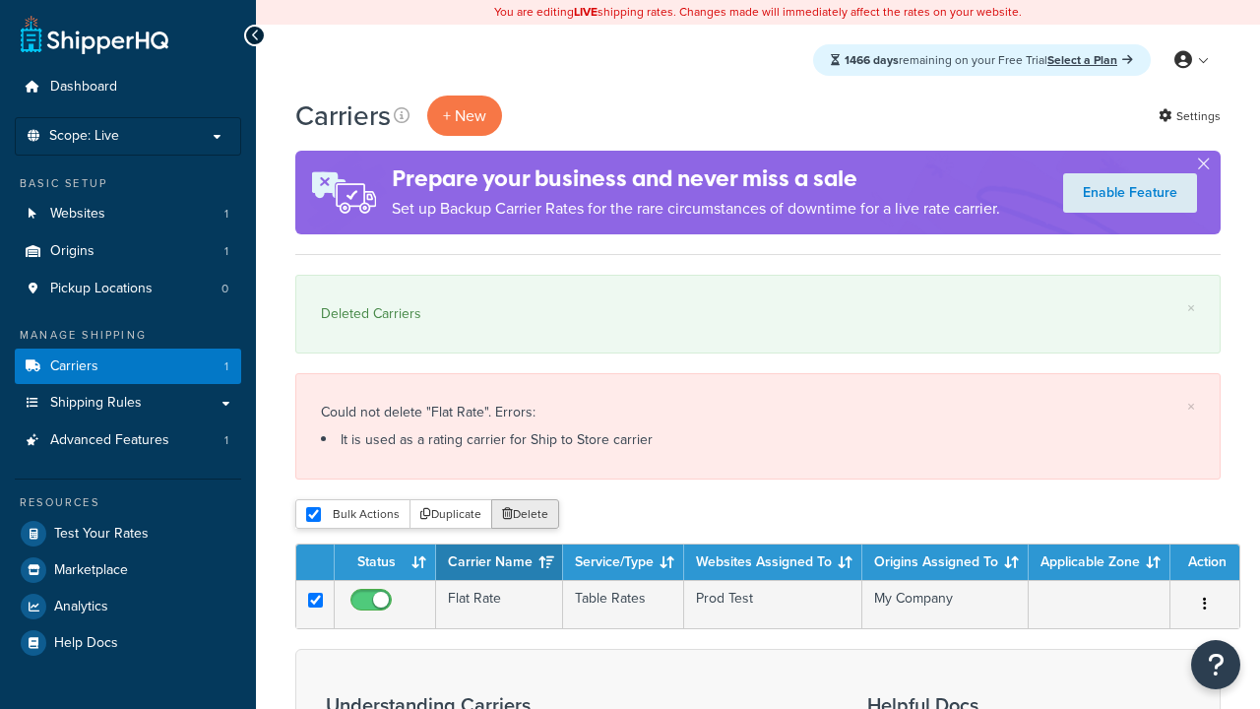
click at [524, 516] on button "Delete" at bounding box center [525, 514] width 68 height 30
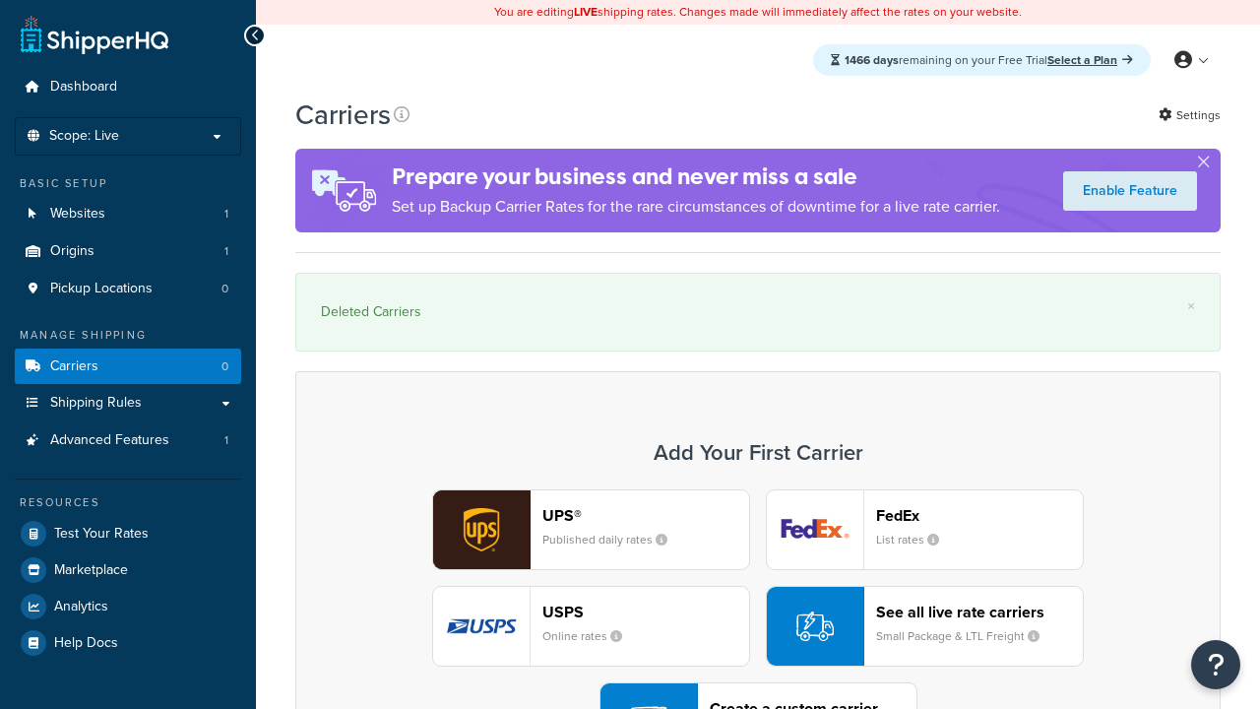
click at [758, 572] on div "UPS® Published daily rates FedEx List rates USPS Online rates See all live rate…" at bounding box center [758, 626] width 884 height 274
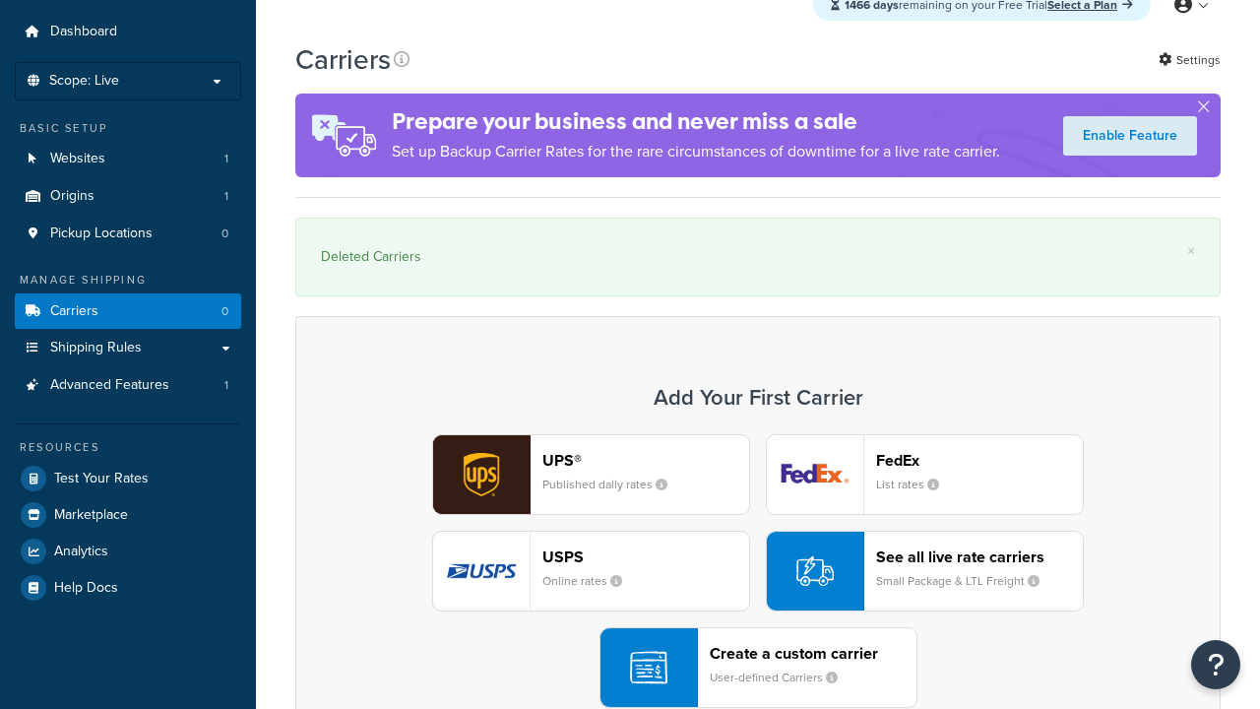
click at [980, 461] on header "FedEx" at bounding box center [979, 460] width 207 height 19
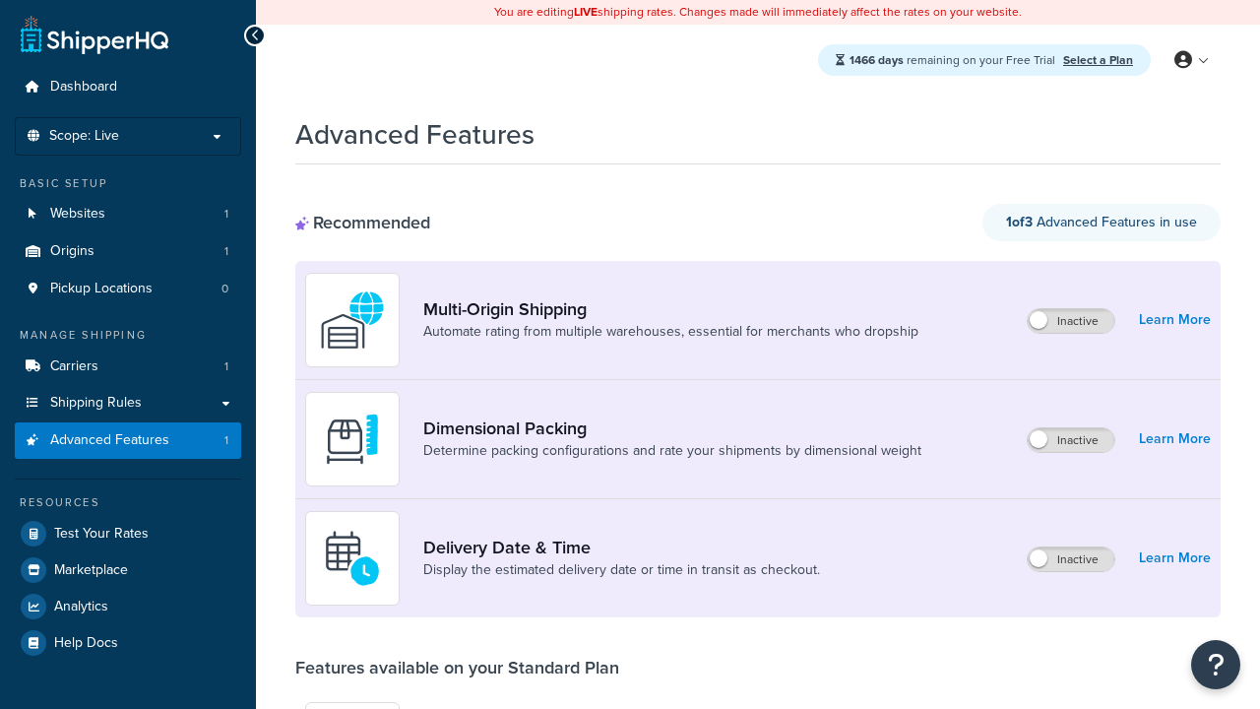
scroll to position [1350, 0]
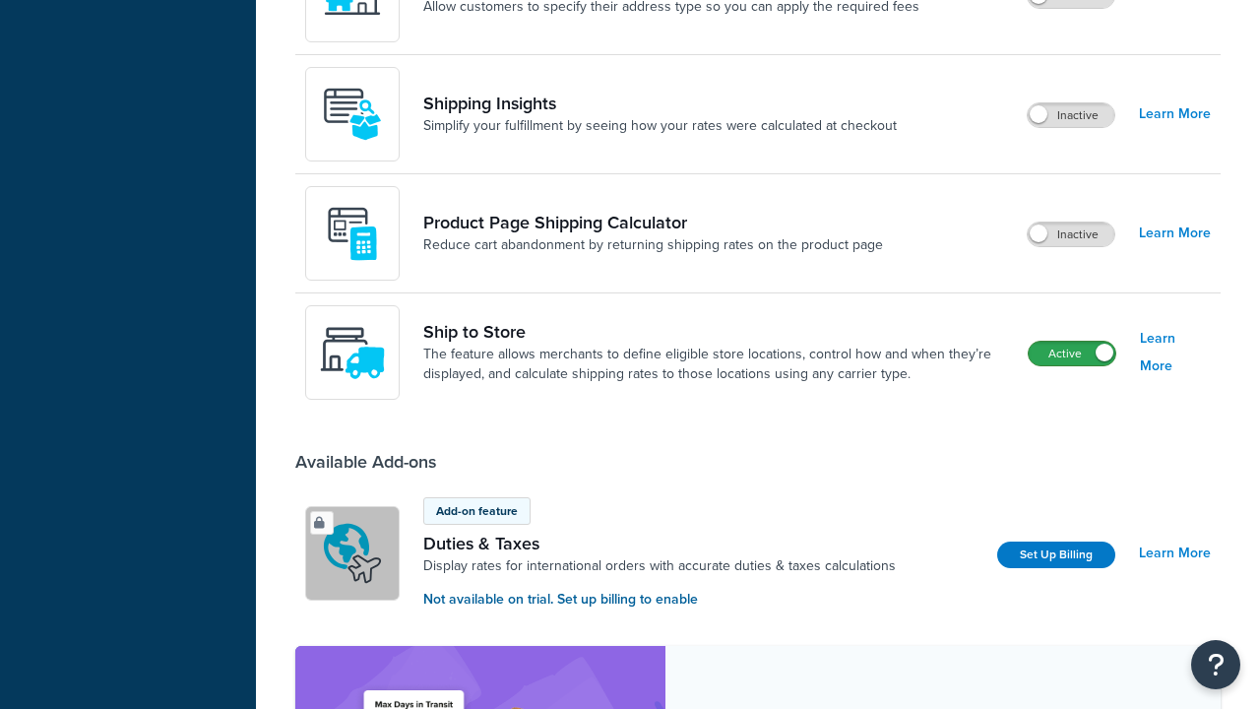
click at [1072, 354] on label "Active" at bounding box center [1072, 354] width 87 height 24
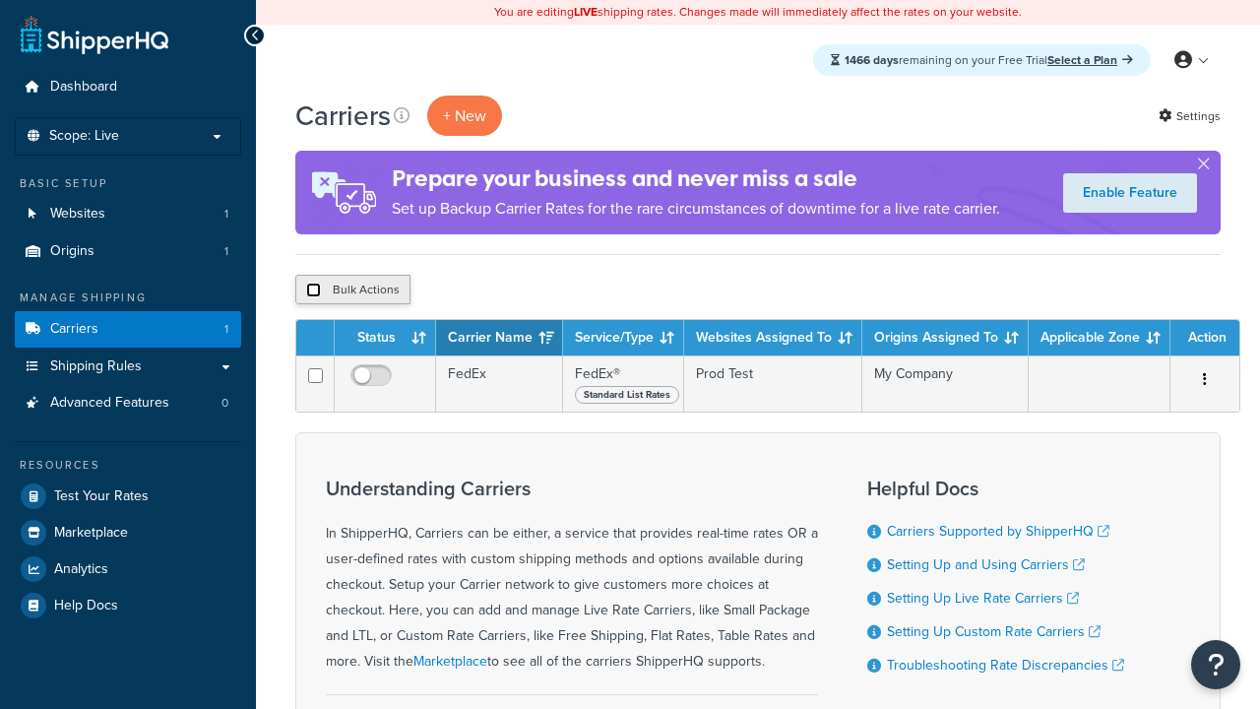
click at [313, 291] on input "checkbox" at bounding box center [313, 290] width 15 height 15
checkbox input "true"
click at [524, 291] on button "Delete" at bounding box center [525, 290] width 68 height 30
